Goal: Check status: Check status

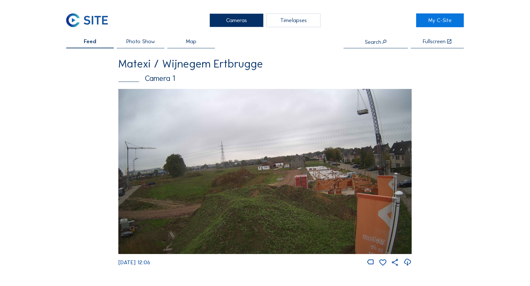
click at [255, 143] on img at bounding box center [264, 171] width 293 height 165
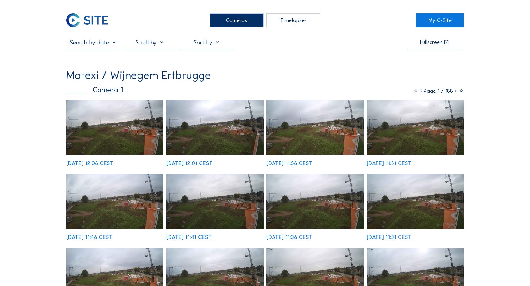
click at [113, 46] on input "text" at bounding box center [93, 42] width 54 height 7
drag, startPoint x: 105, startPoint y: 47, endPoint x: 108, endPoint y: 47, distance: 3.8
click at [105, 46] on input "text" at bounding box center [93, 42] width 54 height 7
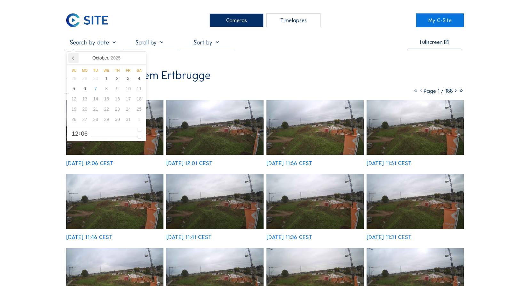
click at [70, 62] on icon at bounding box center [73, 58] width 10 height 10
click at [137, 111] on div "27" at bounding box center [139, 109] width 11 height 10
click at [88, 121] on div "29" at bounding box center [84, 119] width 11 height 10
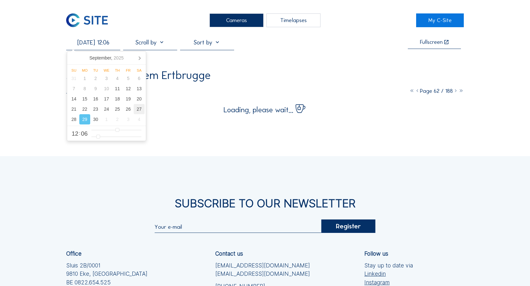
click at [137, 111] on div "27" at bounding box center [139, 109] width 11 height 10
type input "27/09/2025 12:06"
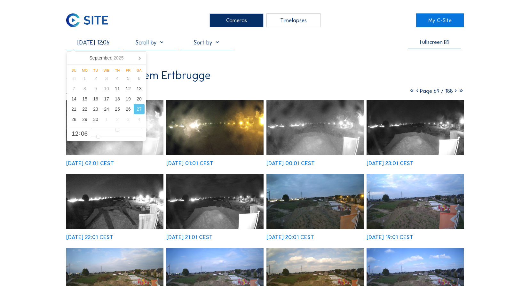
click at [126, 170] on div "Su 28 Sep 2025 02:01 CEST Su 28 Sep 2025 01:01 CEST Su 28 Sep 2025 00:01 CEST S…" at bounding box center [264, 244] width 397 height 288
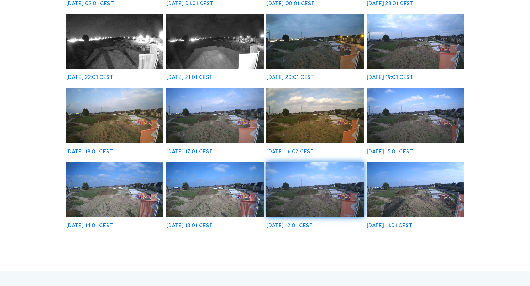
scroll to position [96, 0]
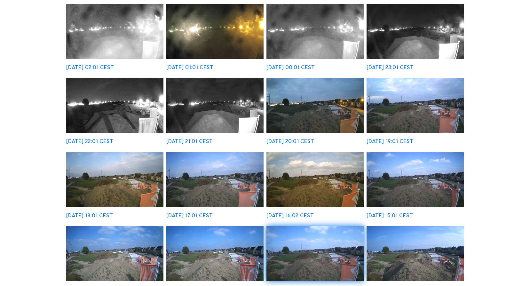
click at [321, 115] on img at bounding box center [314, 105] width 97 height 55
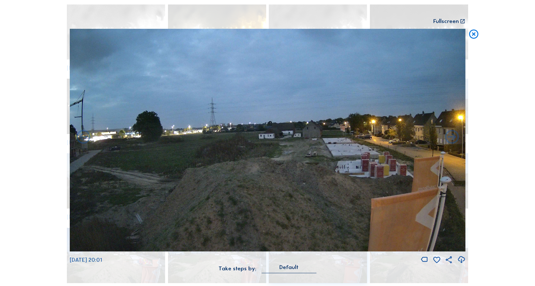
click at [476, 34] on icon at bounding box center [473, 35] width 11 height 12
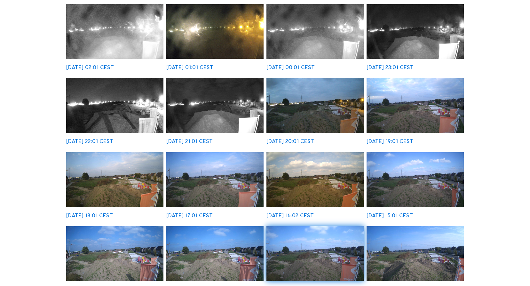
click at [479, 68] on div "Cameras Timelapses My C-Site 27/09/2025 12:06 Fullscreen Matexi / Wijnegem Ertb…" at bounding box center [265, 232] width 530 height 657
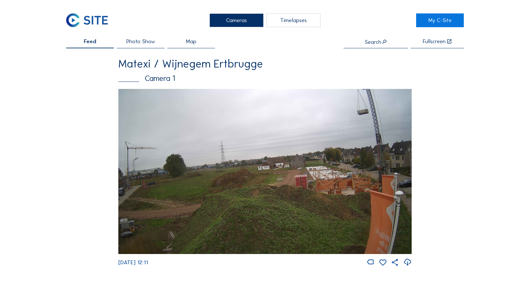
click at [469, 101] on div "Cameras Timelapses My C-Site Feed Photo Show Map Search Fullscreen Matexi / Wij…" at bounding box center [265, 285] width 530 height 570
